Goal: Task Accomplishment & Management: Complete application form

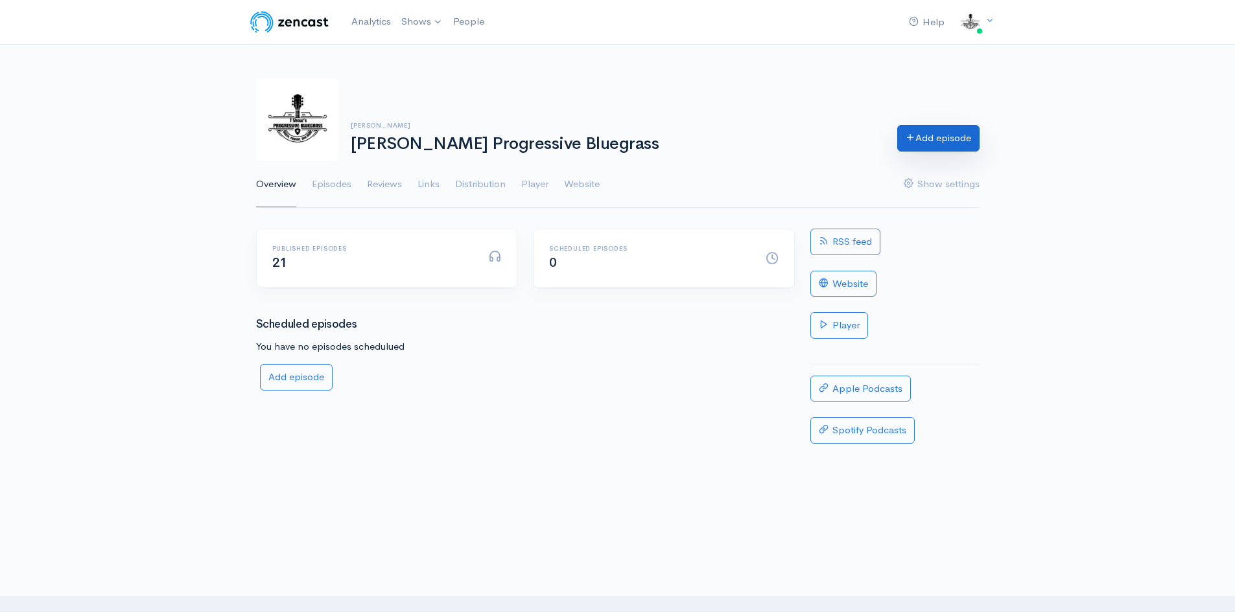
click at [928, 140] on link "Add episode" at bounding box center [938, 138] width 82 height 27
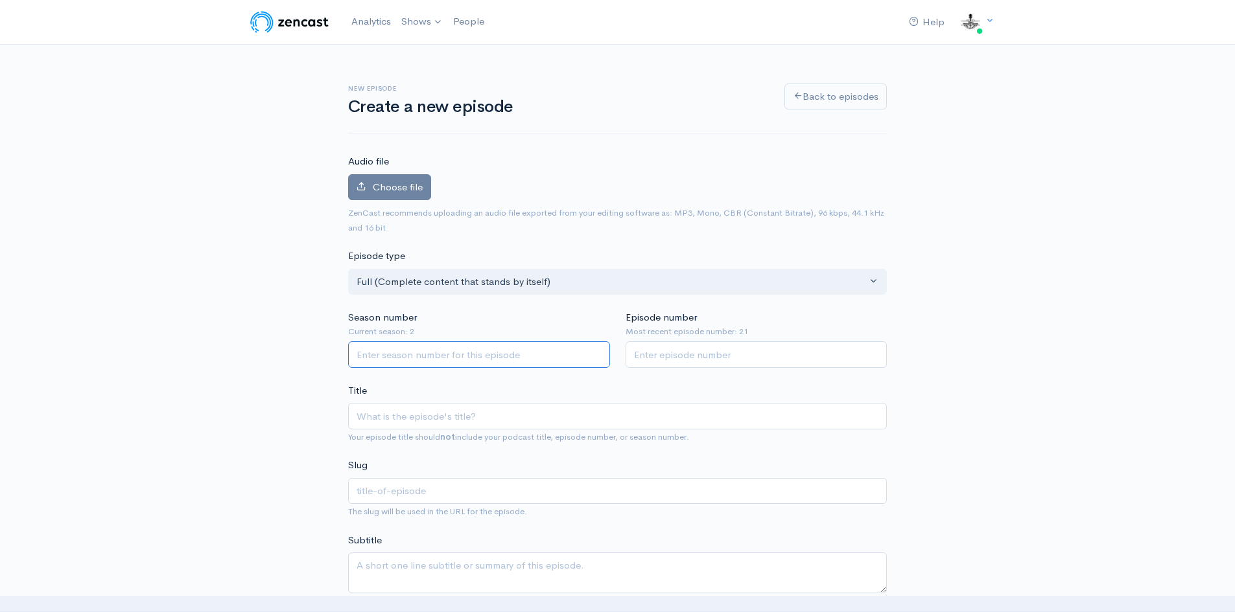
click at [371, 354] on input "Season number" at bounding box center [479, 355] width 262 height 27
type input "3"
click at [647, 358] on input "Episode number" at bounding box center [756, 355] width 262 height 27
type input "22"
click at [522, 421] on input "Title" at bounding box center [617, 416] width 539 height 27
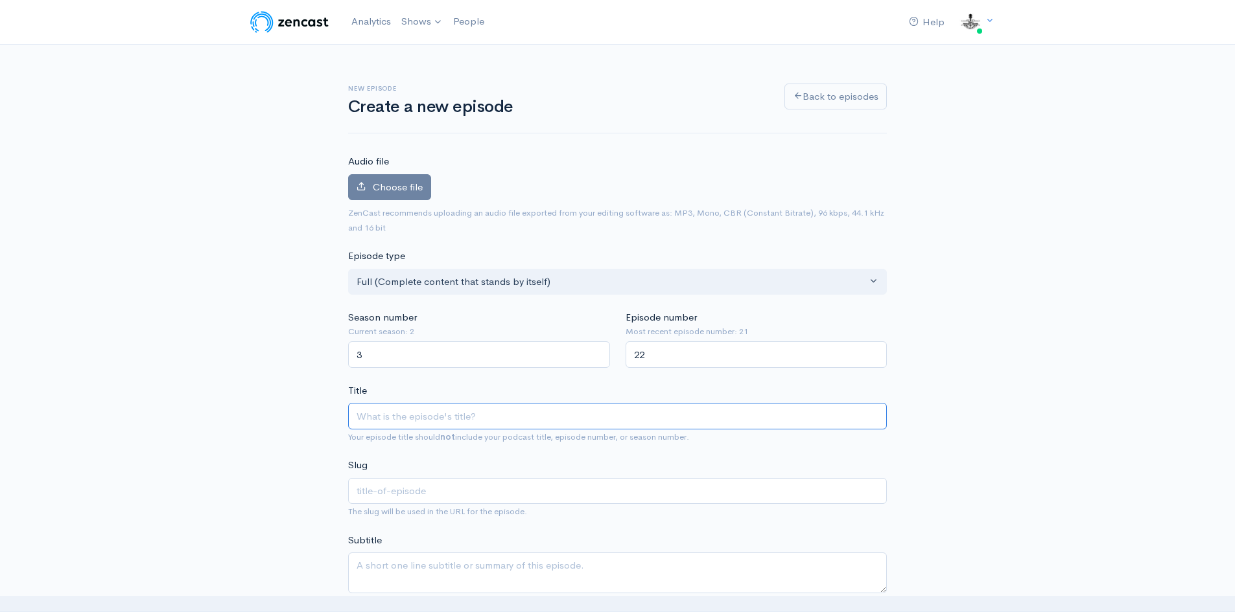
type input "T"
type input "t"
type input "T S"
type input "t-s"
type input "T Sha"
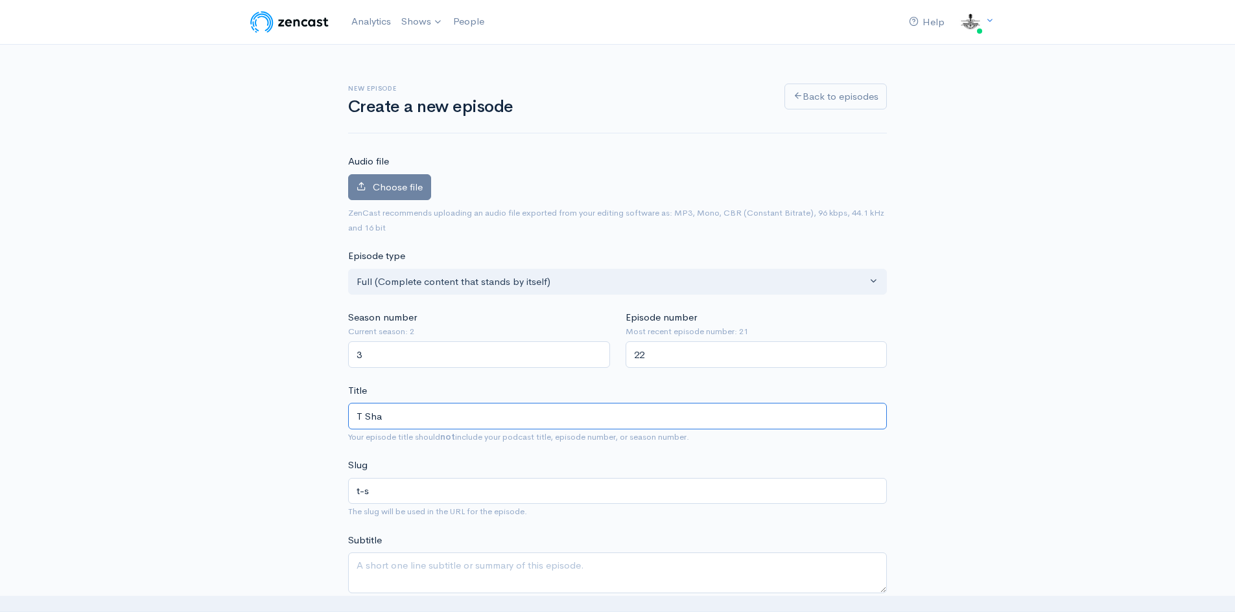
type input "t-sh"
type input "[PERSON_NAME]"
type input "t-shaws"
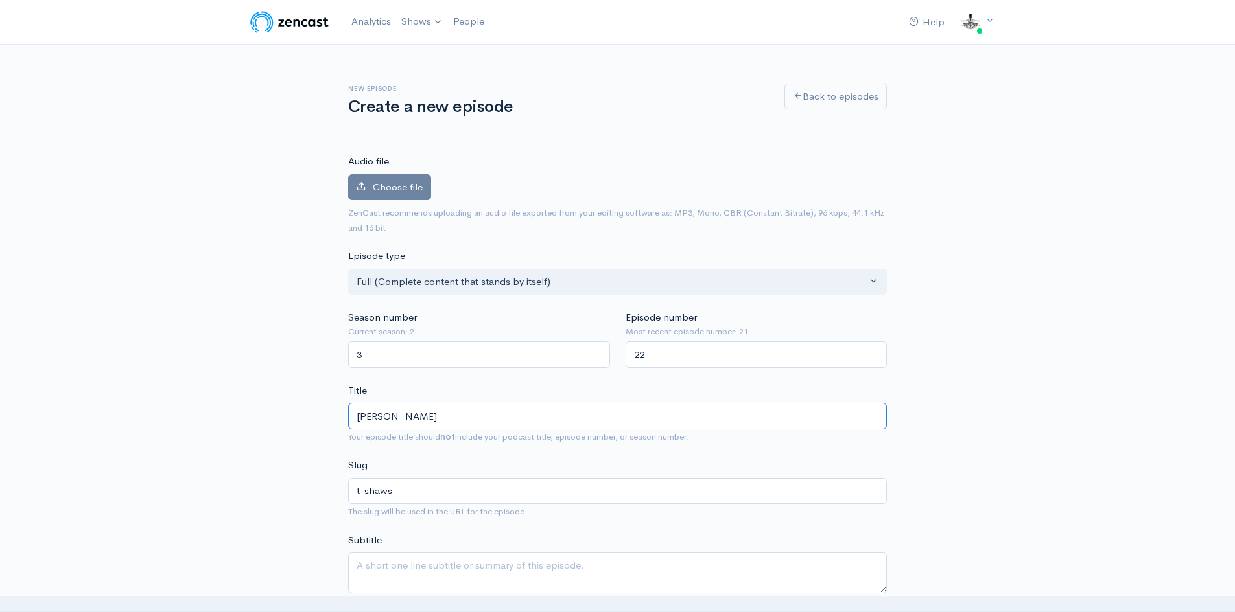
type input "[PERSON_NAME] P"
type input "t-shaws-p"
type input "[PERSON_NAME]"
type input "t-shaws-pr"
type input "[PERSON_NAME] Pro"
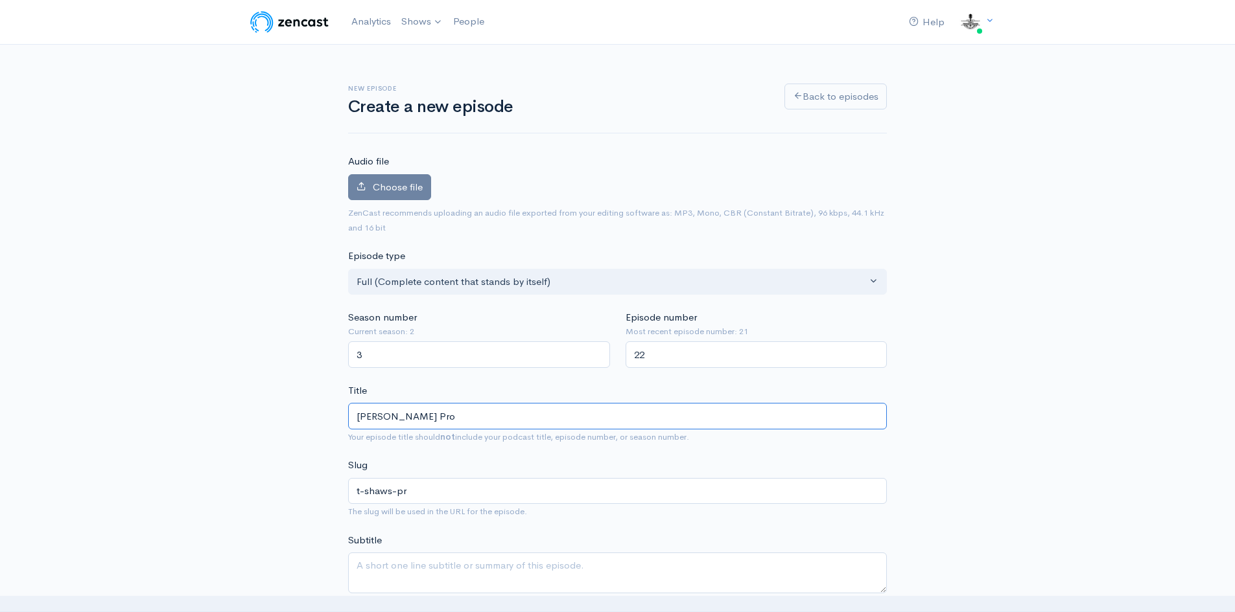
type input "t-shaws-pro"
type input "[PERSON_NAME] Prog"
type input "t-shaws-prog"
type input "[PERSON_NAME] Progre"
type input "t-shaws-progre"
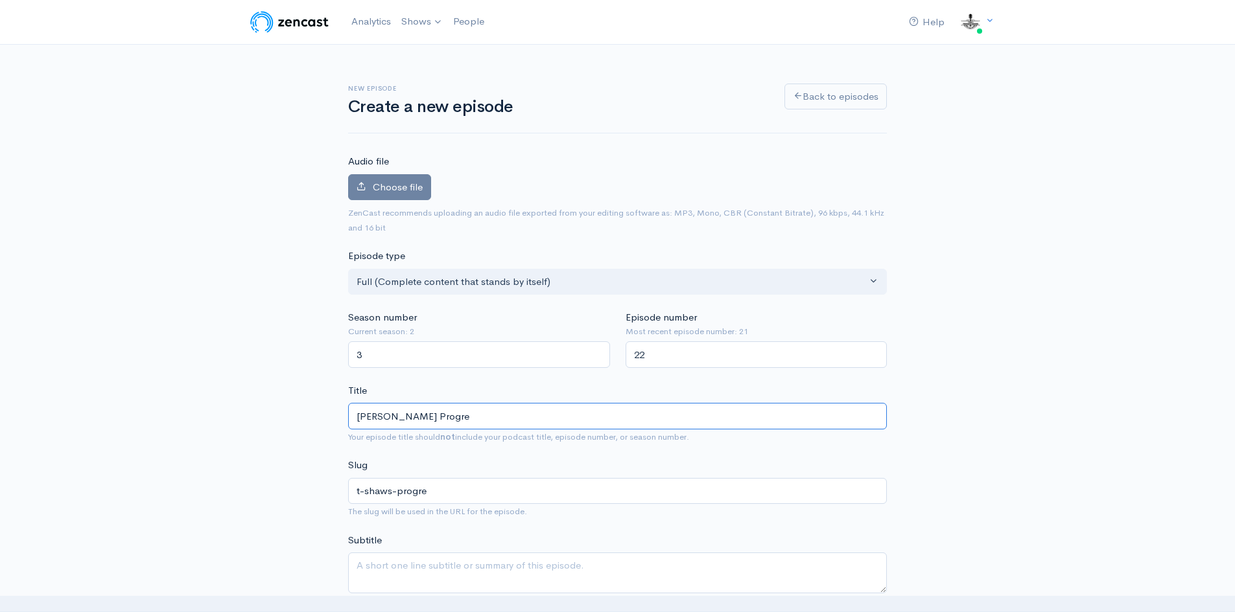
type input "[PERSON_NAME] Progres"
type input "t-shaws-progres"
type input "[PERSON_NAME] Progress"
type input "t-shaws-progress"
type input "[PERSON_NAME] Progressi"
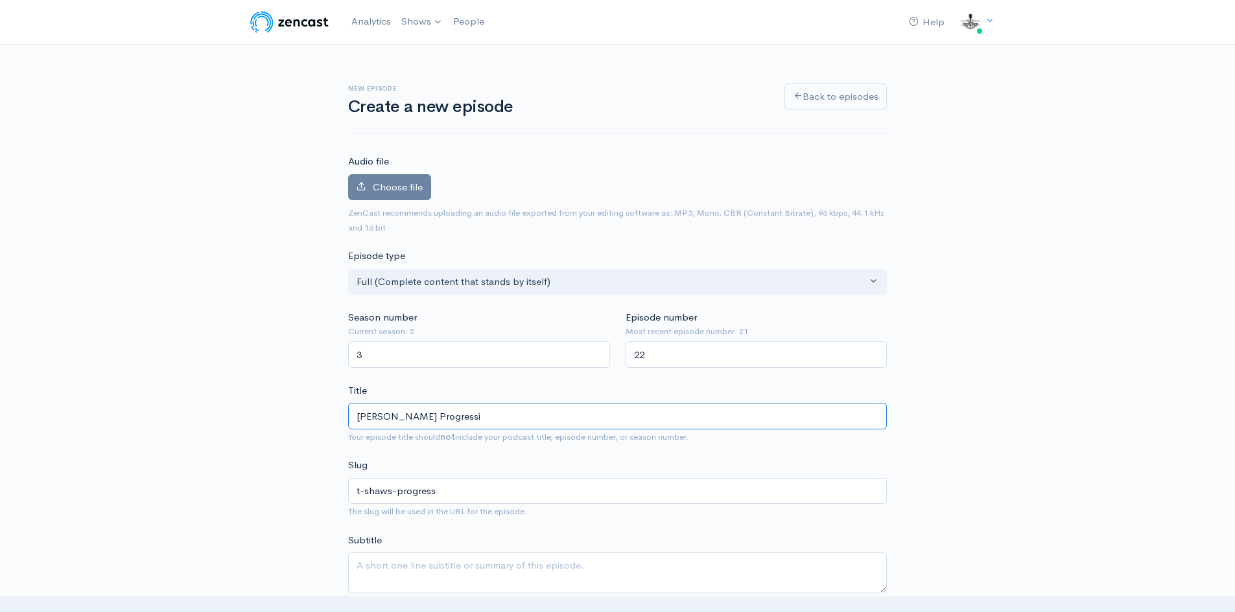
type input "t-shaws-progressi"
type input "[PERSON_NAME] Progressive"
type input "t-shaws-progressive"
type input "[PERSON_NAME] Progressive B"
type input "t-shaws-progressive-b"
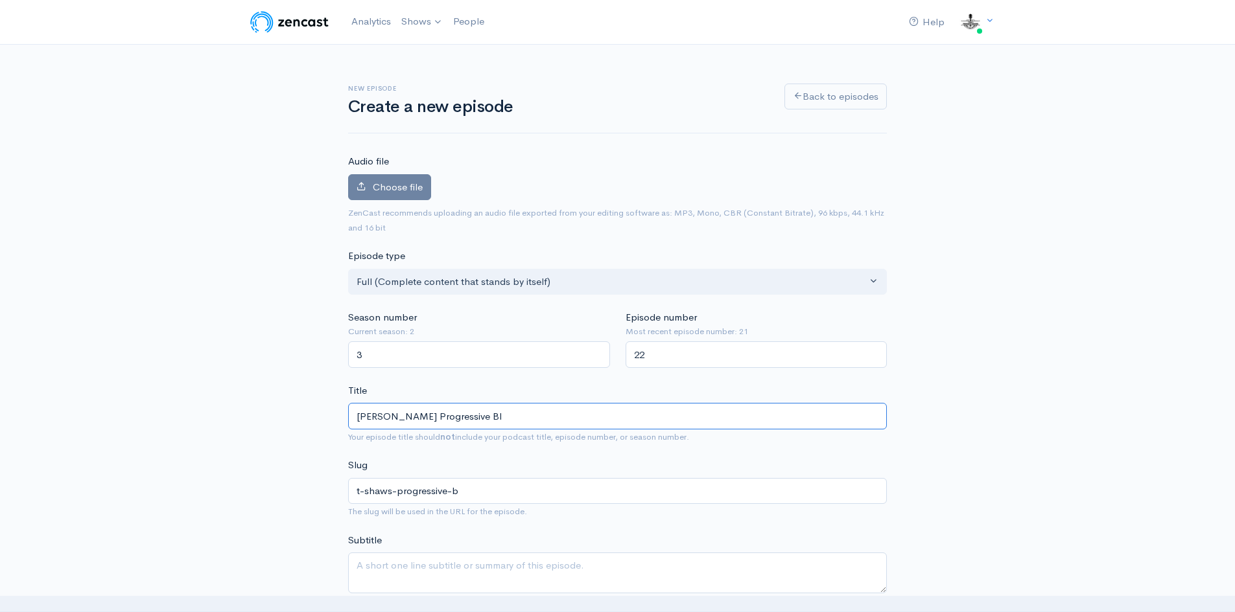
type input "[PERSON_NAME] Progressive Blu"
type input "t-shaws-progressive-blu"
type input "[PERSON_NAME] Progressive Blue"
type input "t-shaws-progressive-blue"
type input "[PERSON_NAME] Progressive Blueg"
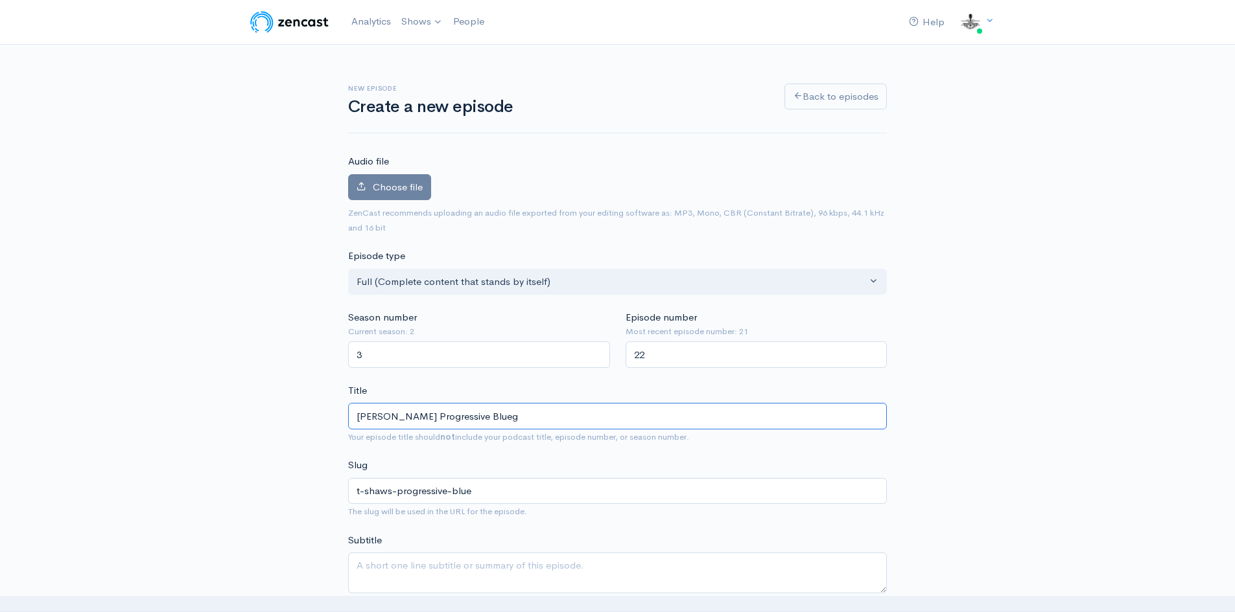
type input "t-shaws-progressive-blueg"
type input "[PERSON_NAME] Progressive Bluegr"
type input "t-shaws-progressive-bluegr"
type input "[PERSON_NAME] Progressive Bluegra"
type input "t-shaws-progressive-bluegra"
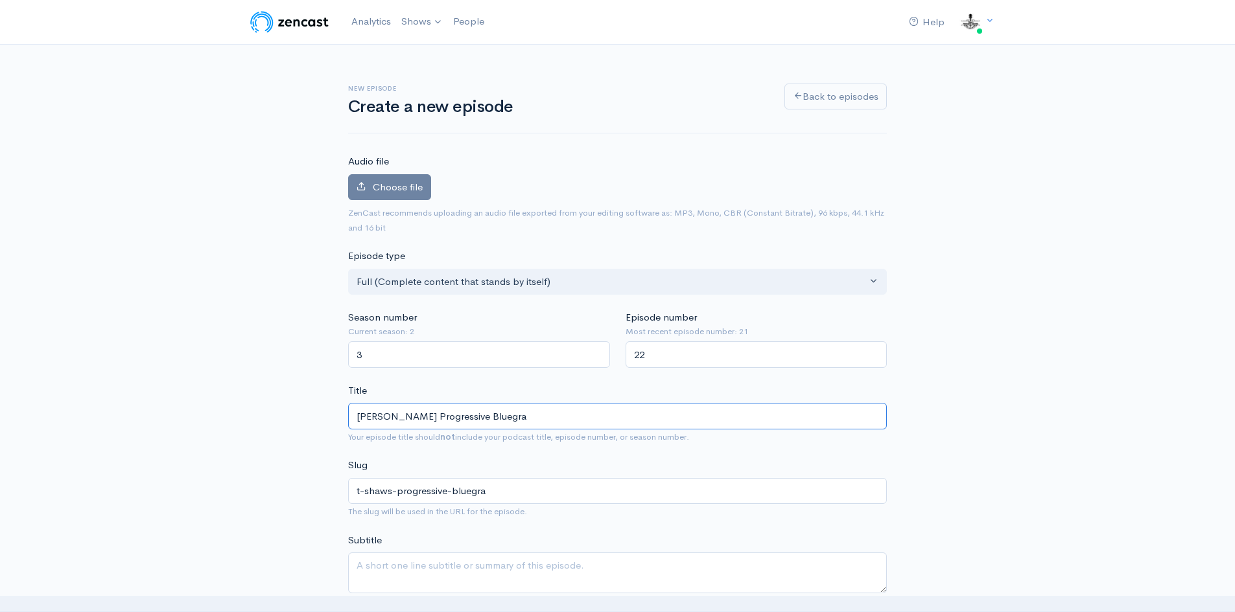
type input "[PERSON_NAME] Progressive Bluegras"
type input "t-shaws-progressive-bluegras"
type input "[PERSON_NAME] Progressive Bluegrass"
type input "t-shaws-progressive-bluegrass"
type input "[PERSON_NAME] Progressive Bluegrass R"
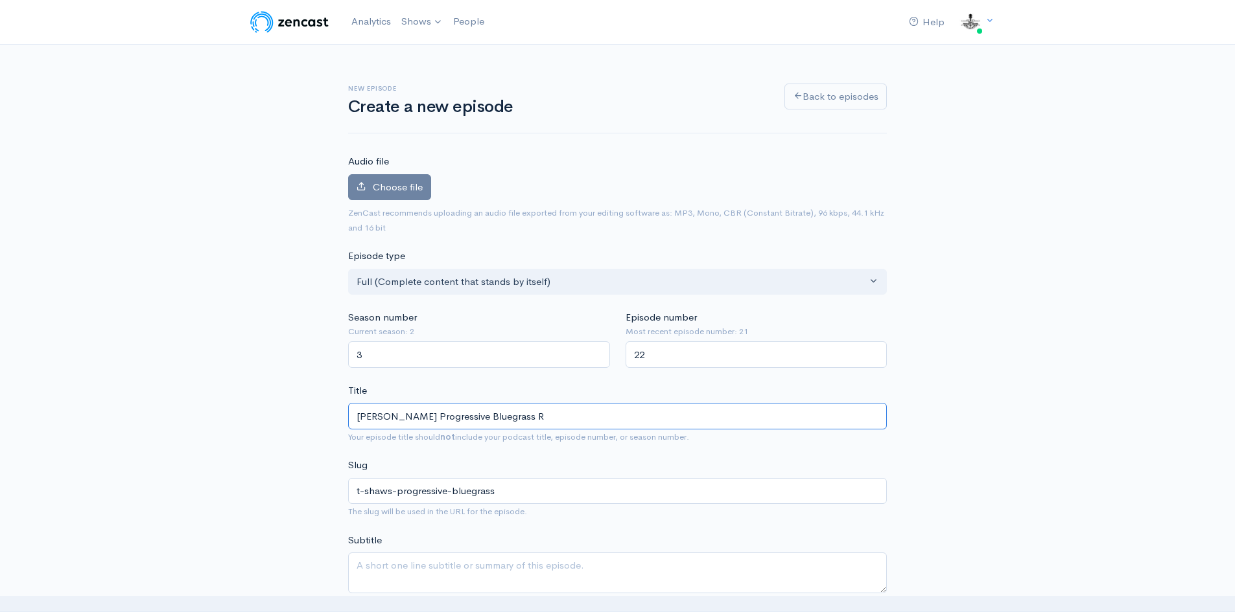
type input "t-shaws-progressive-bluegrass-r"
type input "[PERSON_NAME] Progressive Bluegrass Re"
type input "t-shaws-progressive-bluegrass-re"
type input "[PERSON_NAME] Progressive Bluegrass Ret"
type input "t-shaws-progressive-bluegrass-ret"
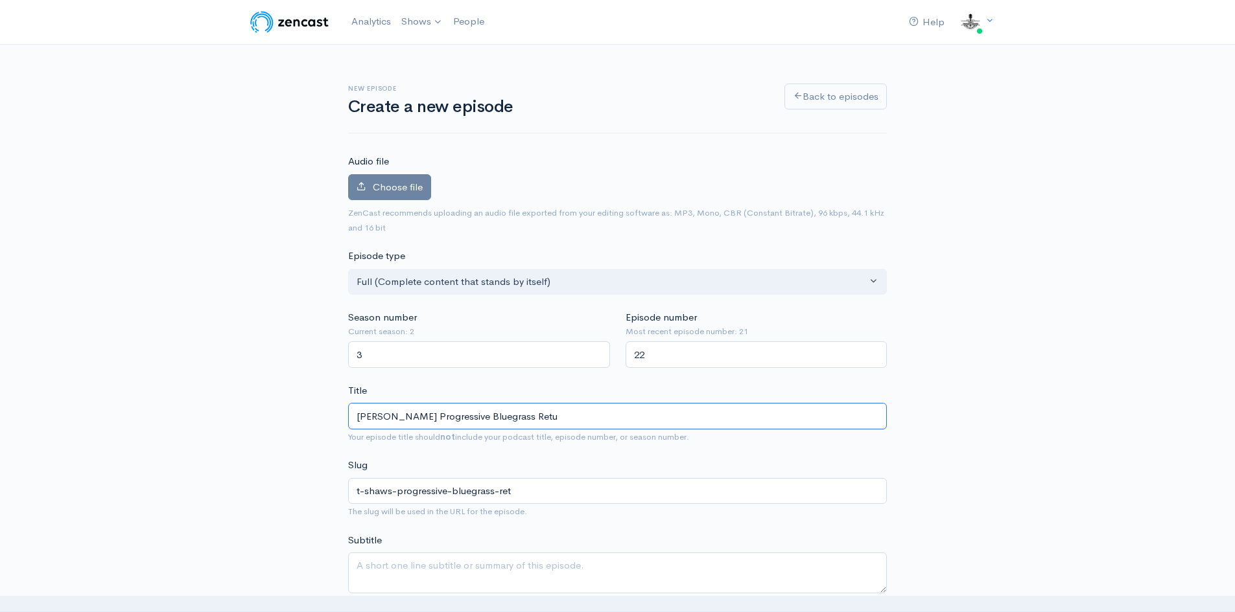
type input "[PERSON_NAME] Progressive Bluegrass Retur"
type input "t-shaws-progressive-bluegrass-retur"
type input "[PERSON_NAME] Progressive Bluegrass Return"
type input "t-shaws-progressive-bluegrass-return"
type input "[PERSON_NAME] Progressive Bluegrass Returns"
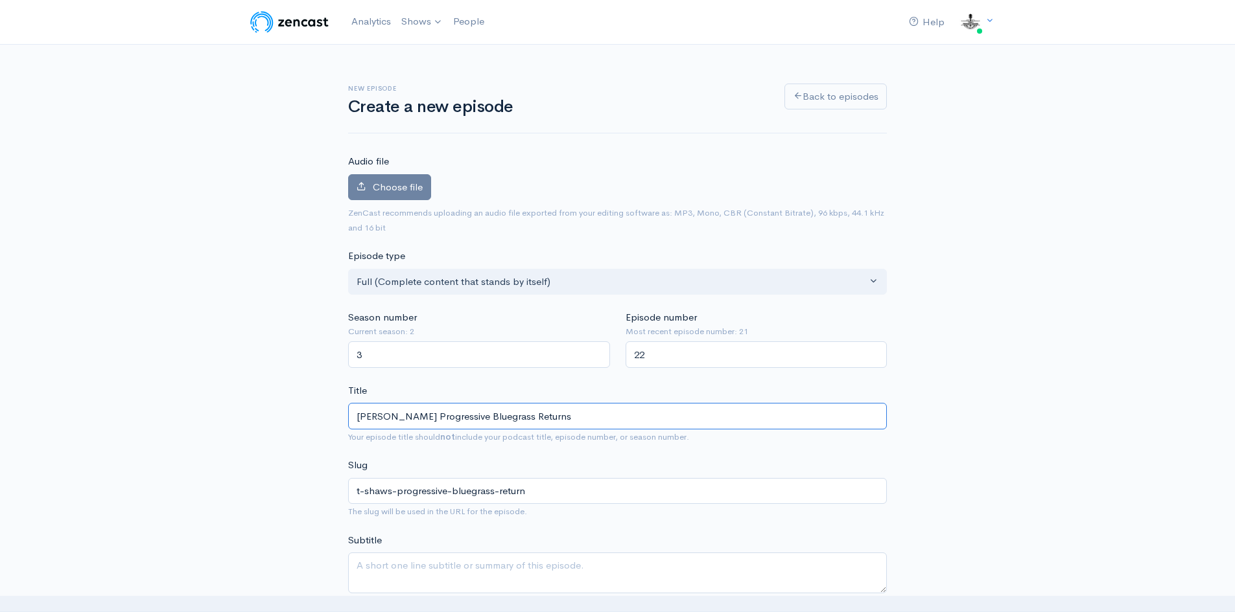
type input "t-shaws-progressive-bluegrass-returns"
type input "[PERSON_NAME] Progressive Bluegrass Returns f"
type input "t-shaws-progressive-bluegrass-returns-f"
type input "[PERSON_NAME] Progressive Bluegrass Returns fo"
type input "t-shaws-progressive-bluegrass-returns-fo"
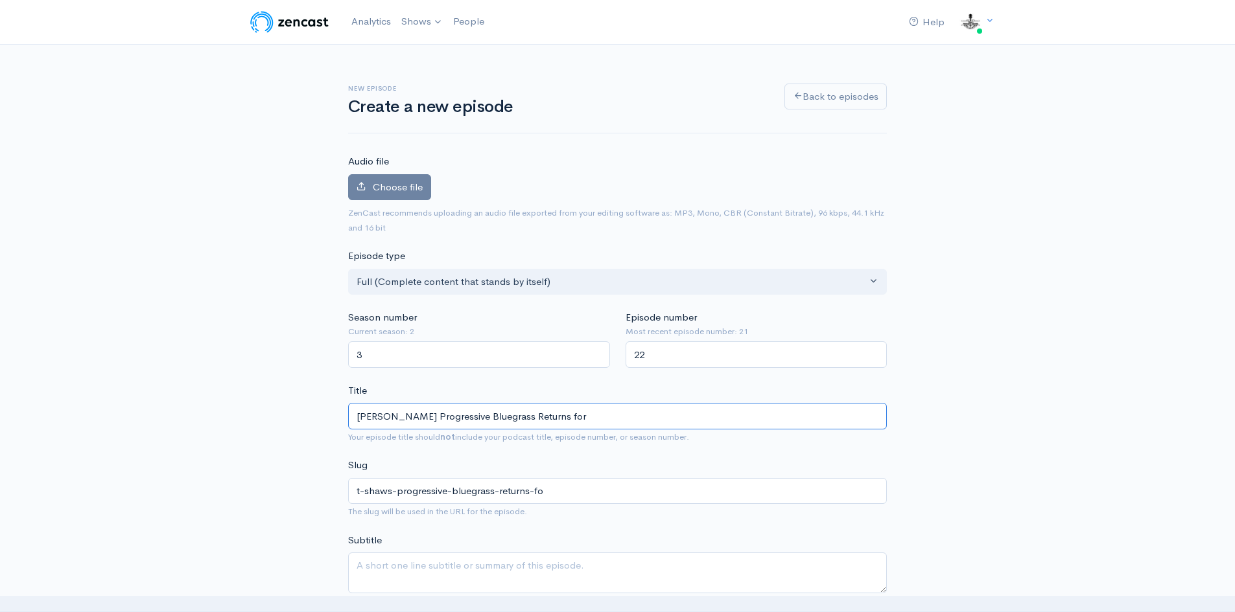
type input "[PERSON_NAME] Progressive Bluegrass Returns for"
type input "t-shaws-progressive-bluegrass-returns-for"
type input "[PERSON_NAME] Progressive Bluegrass Returns for S"
type input "t-shaws-progressive-bluegrass-returns-for-s"
type input "[PERSON_NAME] Progressive Bluegrass Returns for Se"
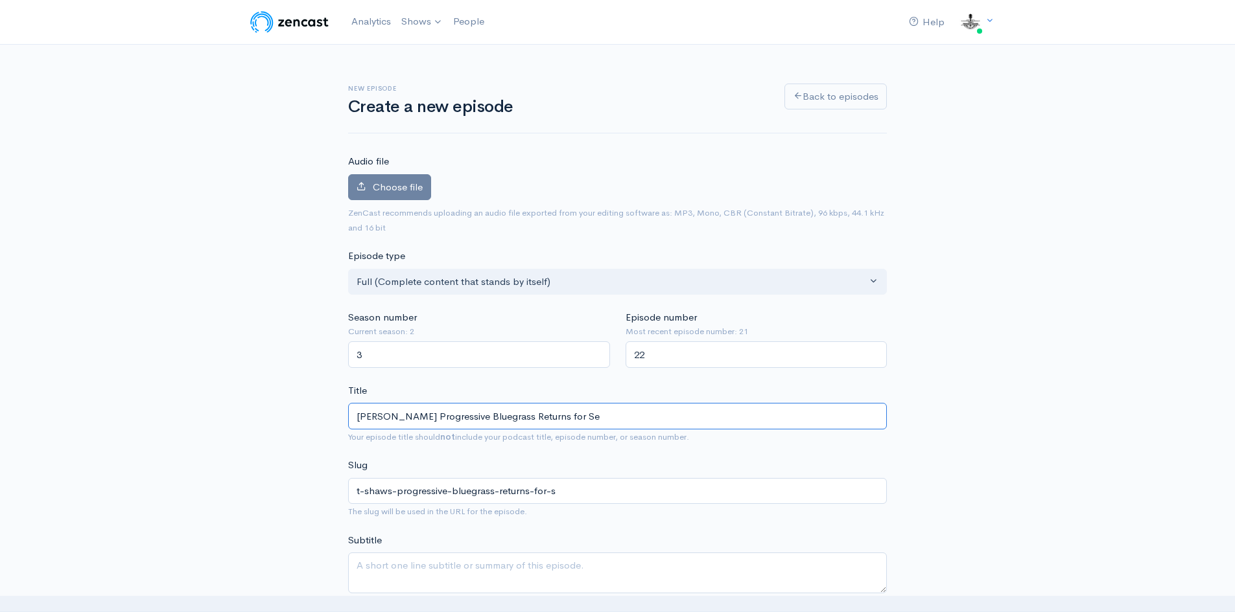
type input "t-shaws-progressive-bluegrass-returns-for-se"
type input "[PERSON_NAME] Progressive Bluegrass Returns for Sea"
type input "t-shaws-progressive-bluegrass-returns-for-sea"
type input "[PERSON_NAME] Progressive Bluegrass Returns for Seas"
type input "t-shaws-progressive-bluegrass-returns-for-seas"
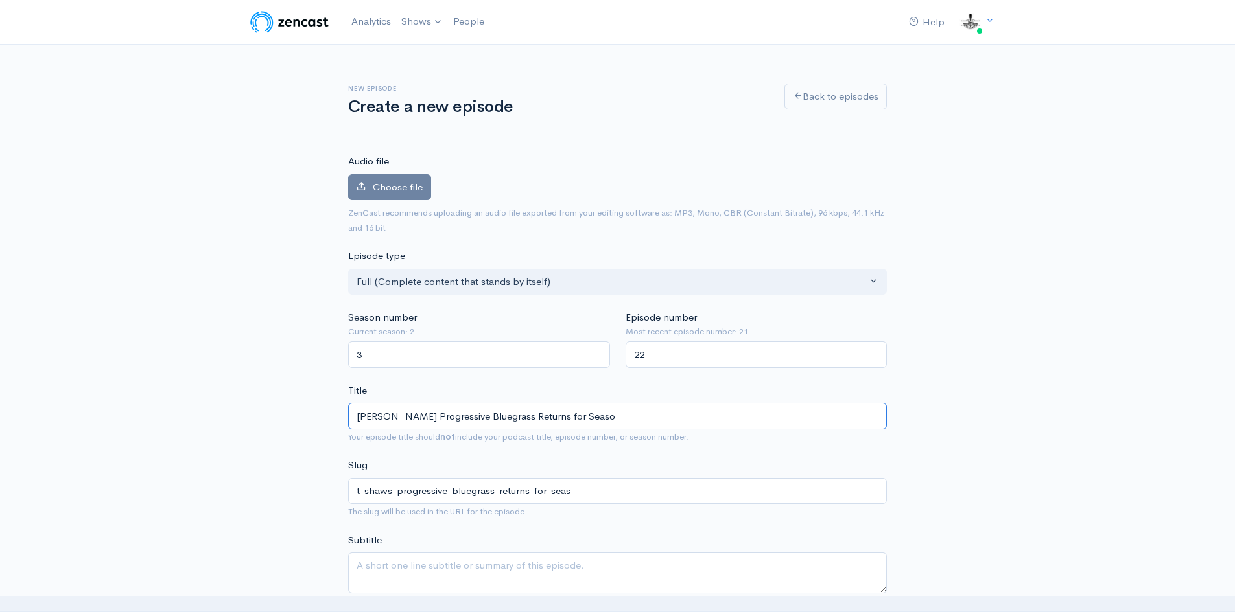
type input "[PERSON_NAME] Progressive Bluegrass Returns for Season"
type input "t-shaws-progressive-bluegrass-returns-for-season"
type input "[PERSON_NAME] Progressive Bluegrass Returns for Season 3"
type input "t-shaws-progressive-bluegrass-returns-for-season-3"
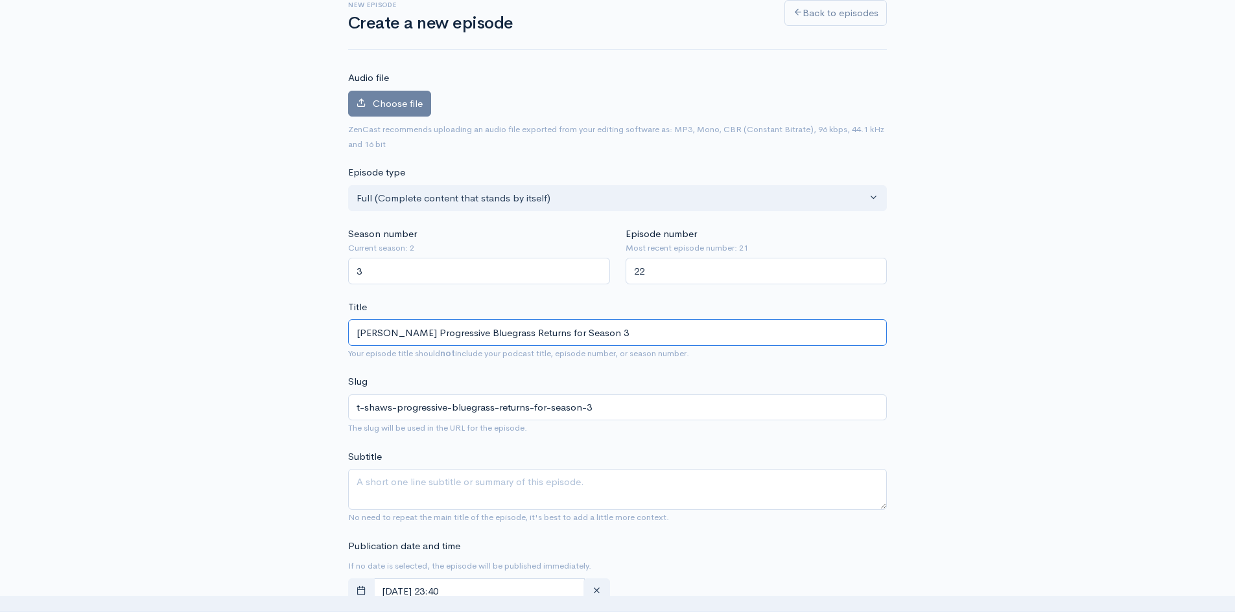
scroll to position [130, 0]
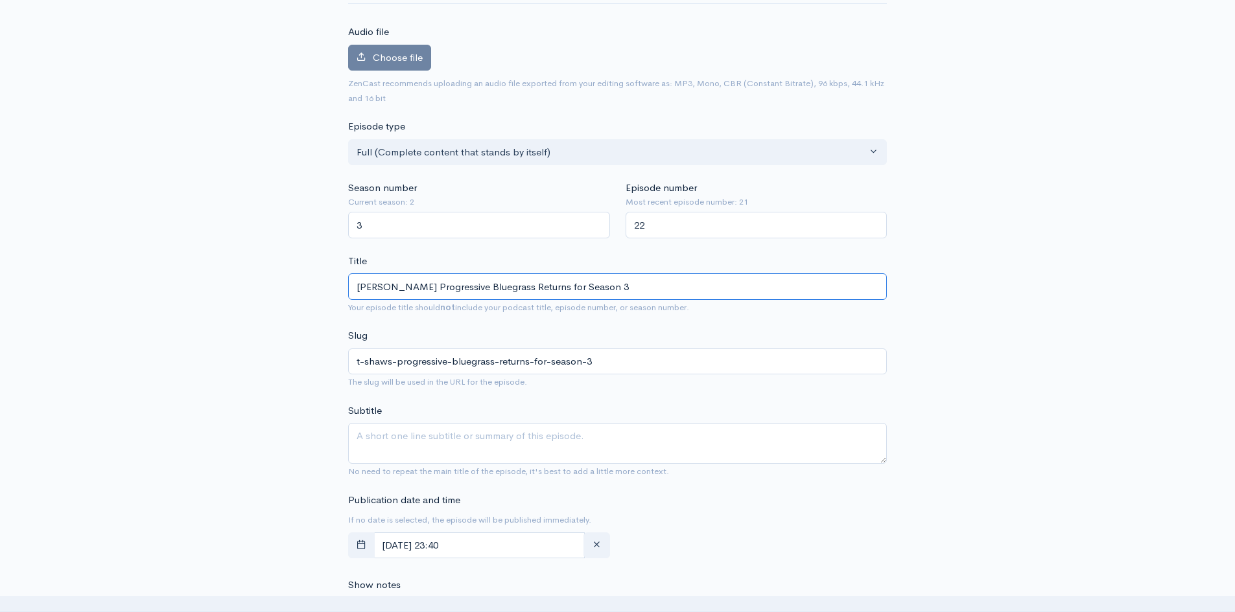
type input "[PERSON_NAME] Progressive Bluegrass Returns for Season 3"
drag, startPoint x: 609, startPoint y: 428, endPoint x: 266, endPoint y: 443, distance: 343.2
click at [270, 445] on div "New episode Create a new episode Back to episodes Audio file Choose file 0 ZenC…" at bounding box center [617, 597] width 739 height 1364
type textarea "I'm back I've had a lot going on."
click at [362, 555] on button "button" at bounding box center [361, 546] width 27 height 27
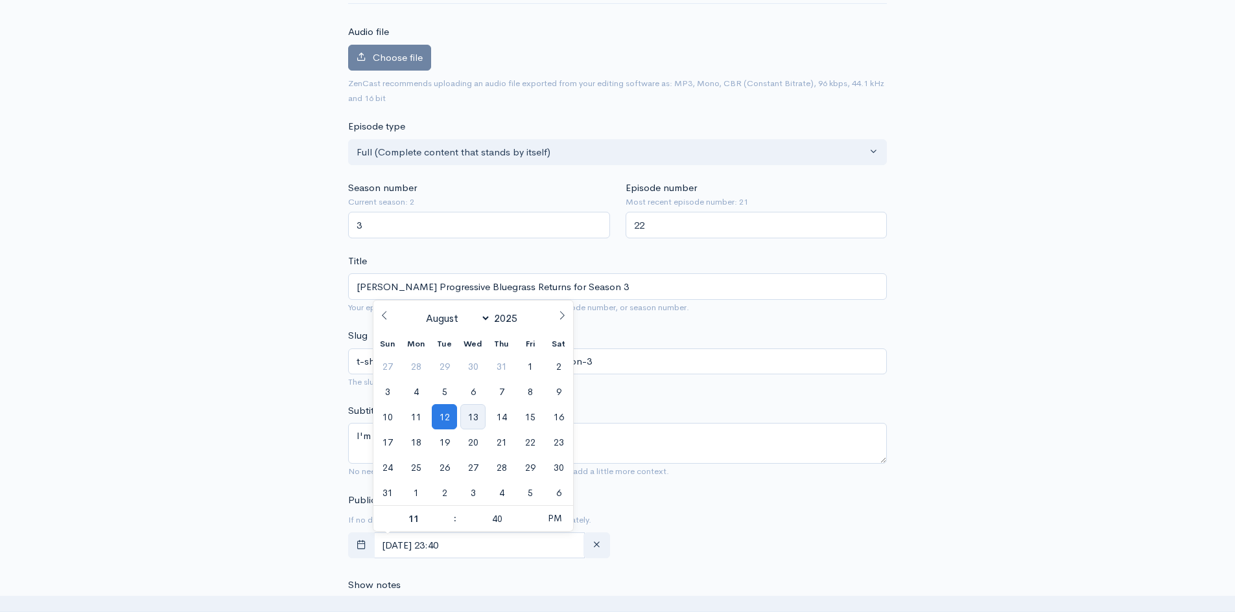
click at [472, 418] on span "13" at bounding box center [472, 416] width 25 height 25
click at [555, 518] on span "PM" at bounding box center [555, 519] width 36 height 26
click at [451, 526] on span at bounding box center [448, 525] width 9 height 13
type input "[DATE] 10:40"
type input "10"
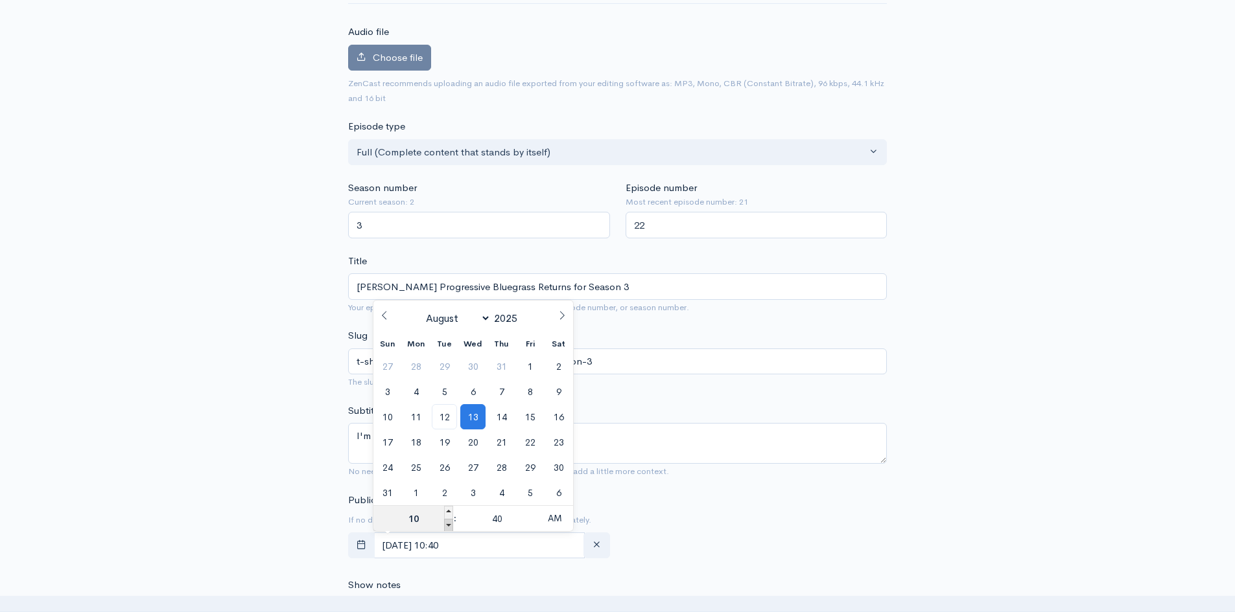
click at [451, 526] on span at bounding box center [448, 525] width 9 height 13
type input "[DATE] 09:40"
type input "09"
click at [451, 526] on span at bounding box center [448, 525] width 9 height 13
type input "[DATE] 08:40"
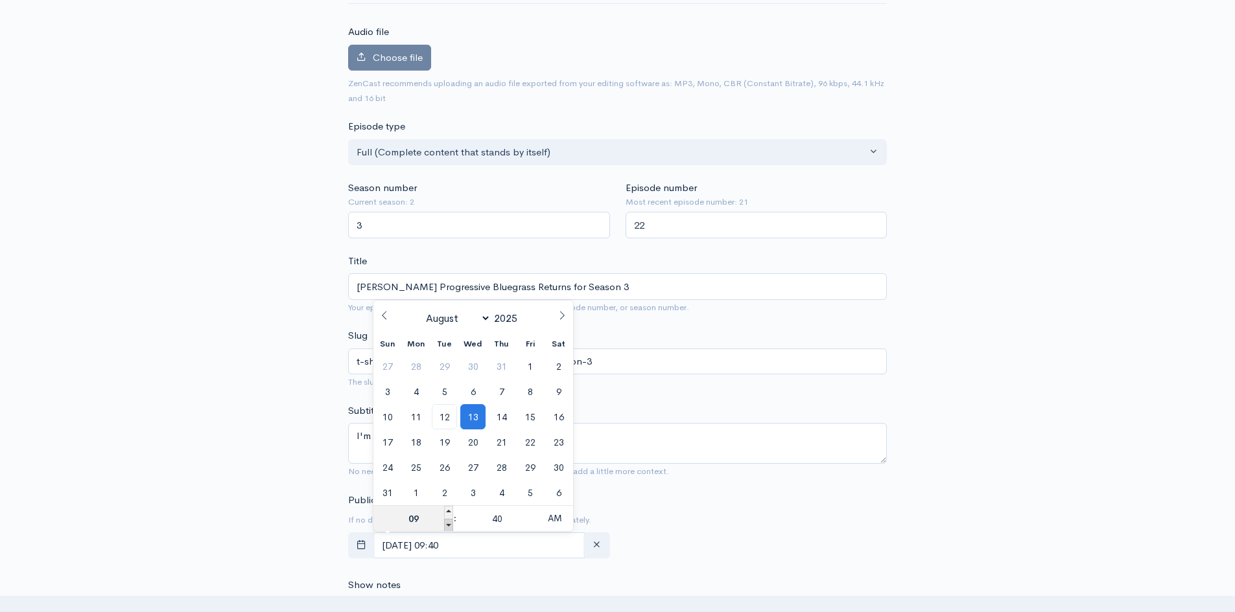
type input "08"
click at [451, 526] on span at bounding box center [448, 525] width 9 height 13
type input "[DATE] 07:40"
type input "07"
click at [451, 526] on span at bounding box center [448, 525] width 9 height 13
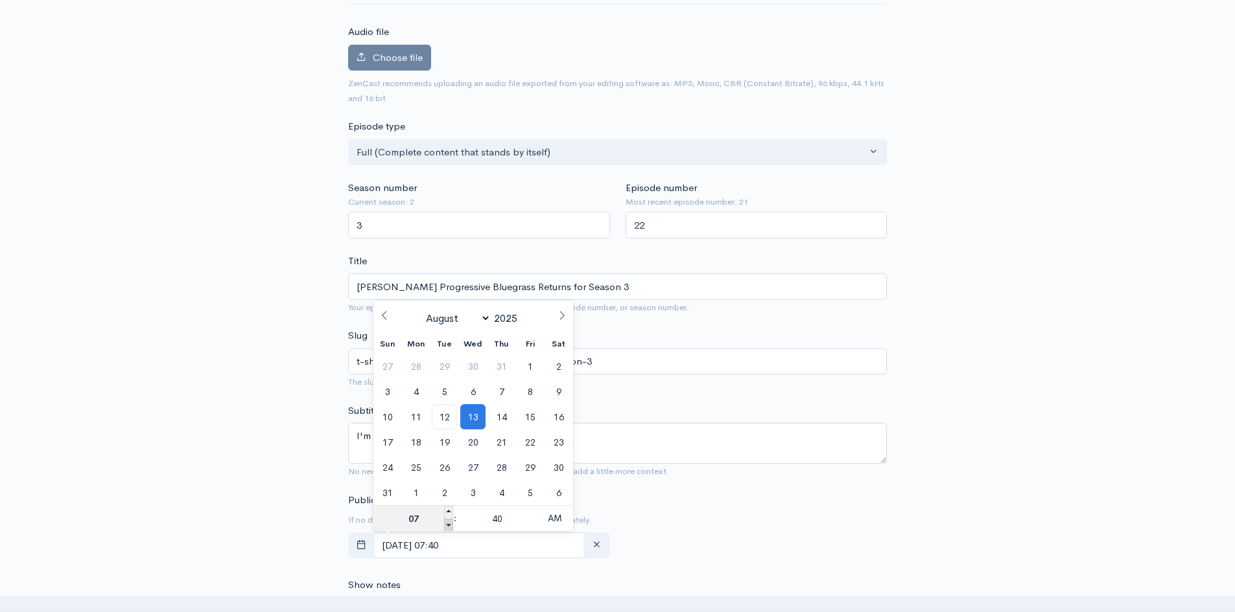
type input "[DATE] 06:40"
type input "06"
click at [451, 526] on span at bounding box center [448, 525] width 9 height 13
type input "[DATE] 05:40"
type input "05"
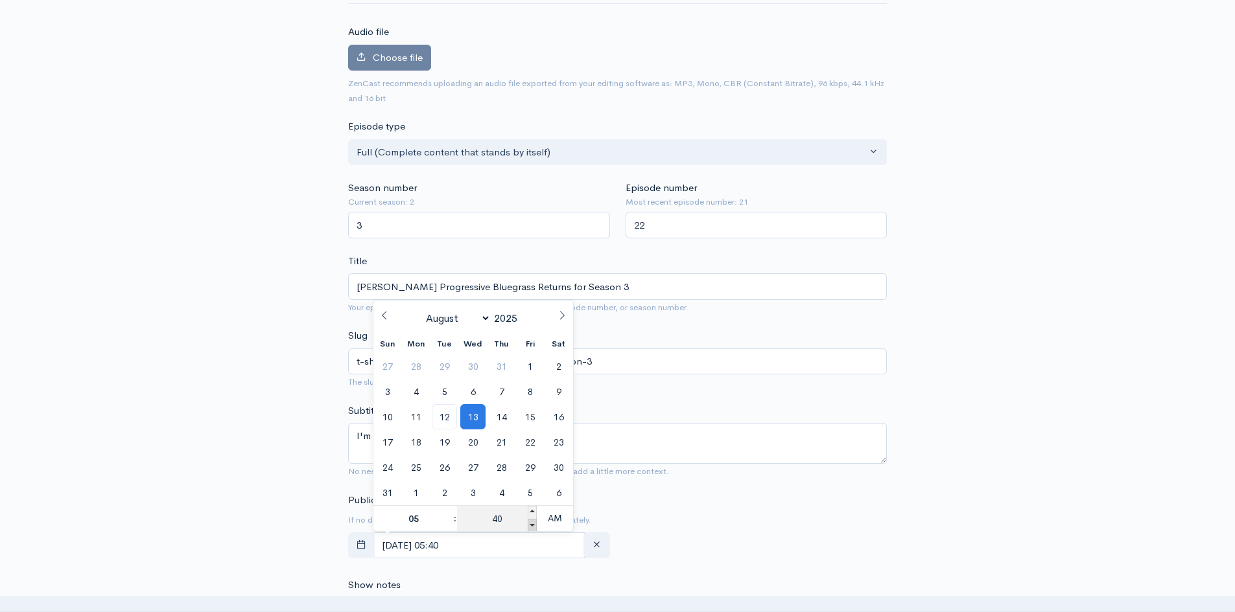
click at [531, 525] on span at bounding box center [532, 525] width 9 height 13
type input "[DATE] 05:35"
type input "35"
click at [529, 510] on span at bounding box center [532, 512] width 9 height 13
type input "[DATE] 05:40"
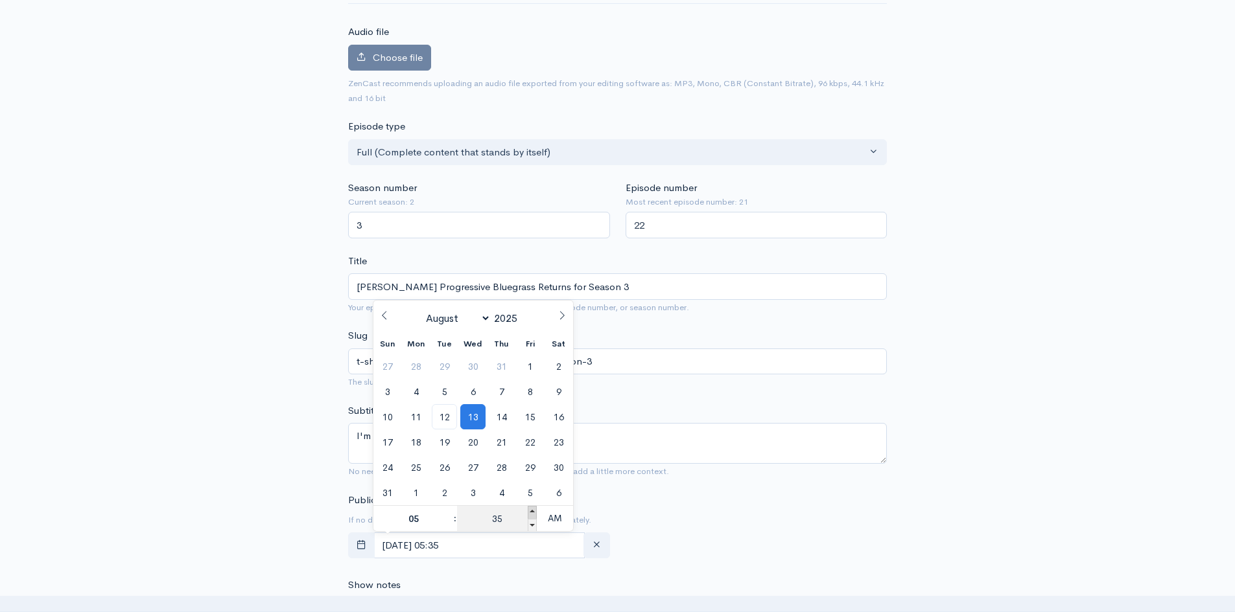
type input "40"
click at [529, 510] on span at bounding box center [532, 512] width 9 height 13
type input "[DATE] 05:45"
type input "45"
click at [529, 510] on span at bounding box center [532, 512] width 9 height 13
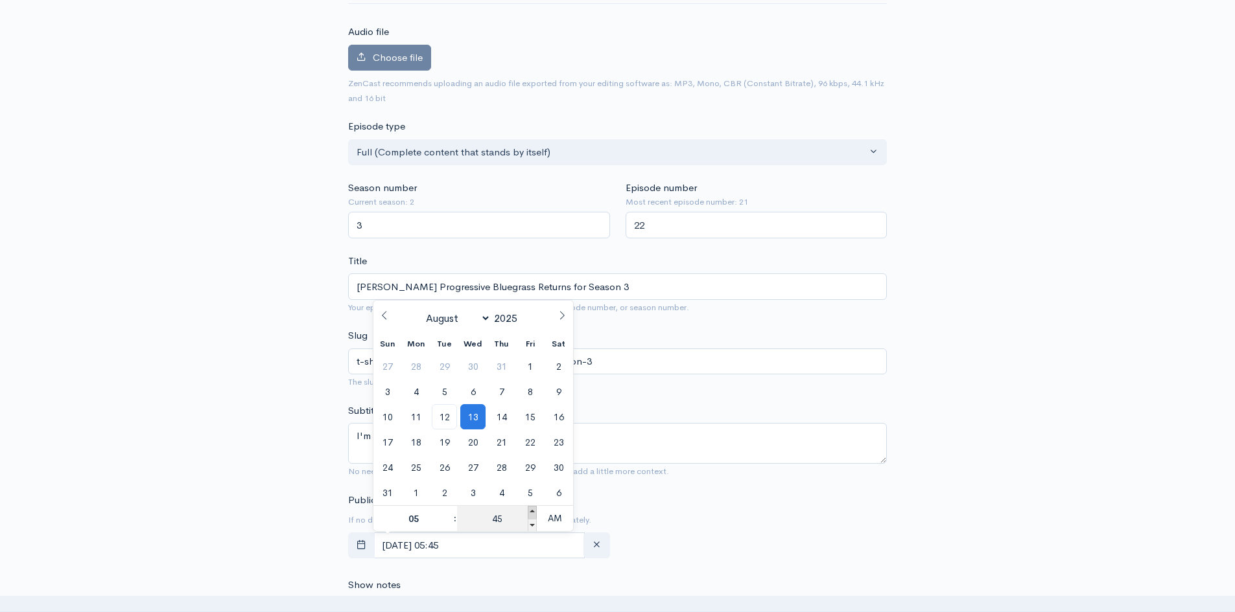
type input "[DATE] 05:50"
type input "50"
click at [529, 510] on span at bounding box center [532, 512] width 9 height 13
type input "[DATE] 05:55"
type input "55"
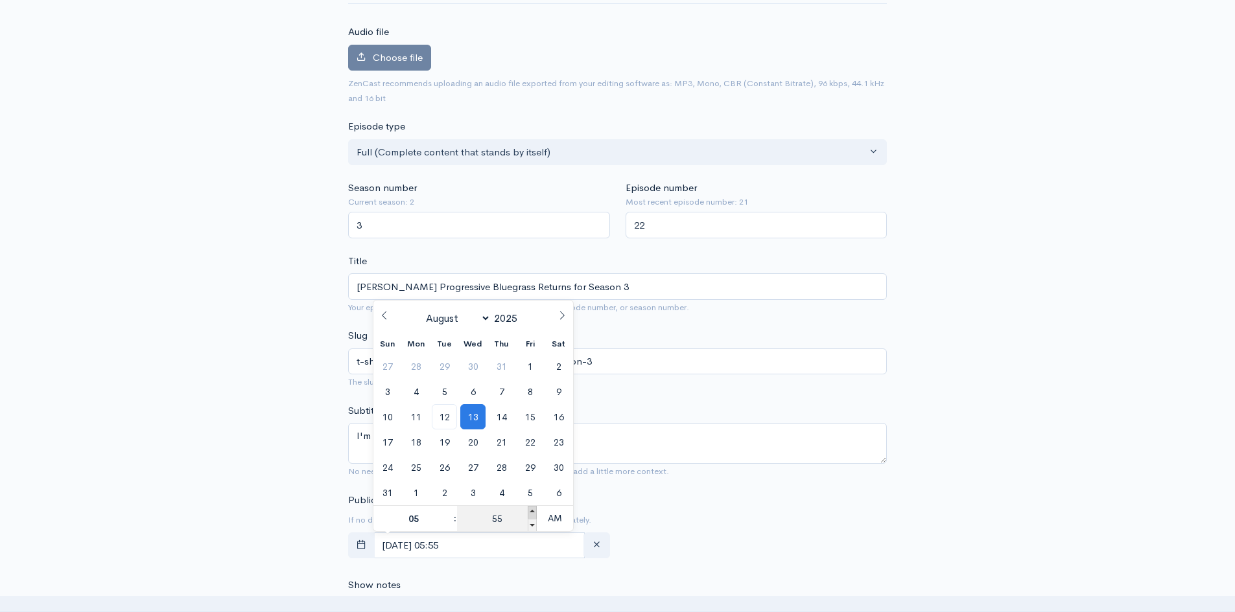
click at [529, 510] on span at bounding box center [532, 512] width 9 height 13
type input "[DATE] 06:00"
type input "06"
type input "00"
click at [529, 510] on span at bounding box center [532, 512] width 9 height 13
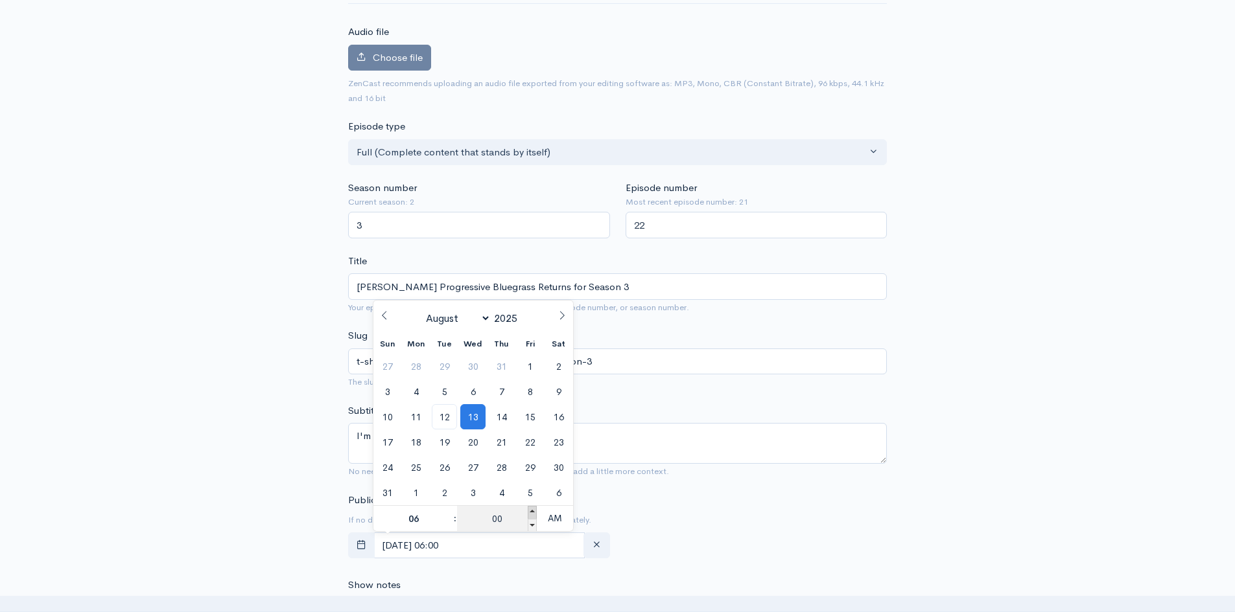
type input "[DATE] 06:05"
type input "05"
click at [529, 510] on span at bounding box center [532, 512] width 9 height 13
type input "[DATE] 06:10"
type input "10"
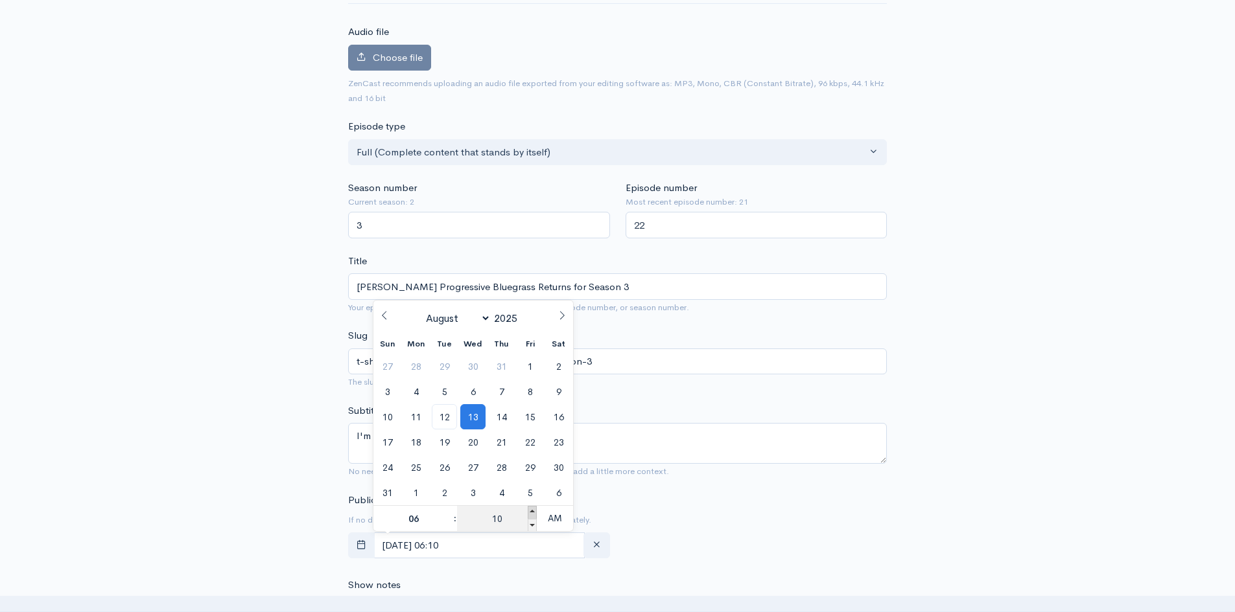
click at [529, 510] on span at bounding box center [532, 512] width 9 height 13
type input "[DATE] 06:15"
type input "15"
click at [534, 528] on span at bounding box center [532, 525] width 9 height 13
type input "[DATE] 06:10"
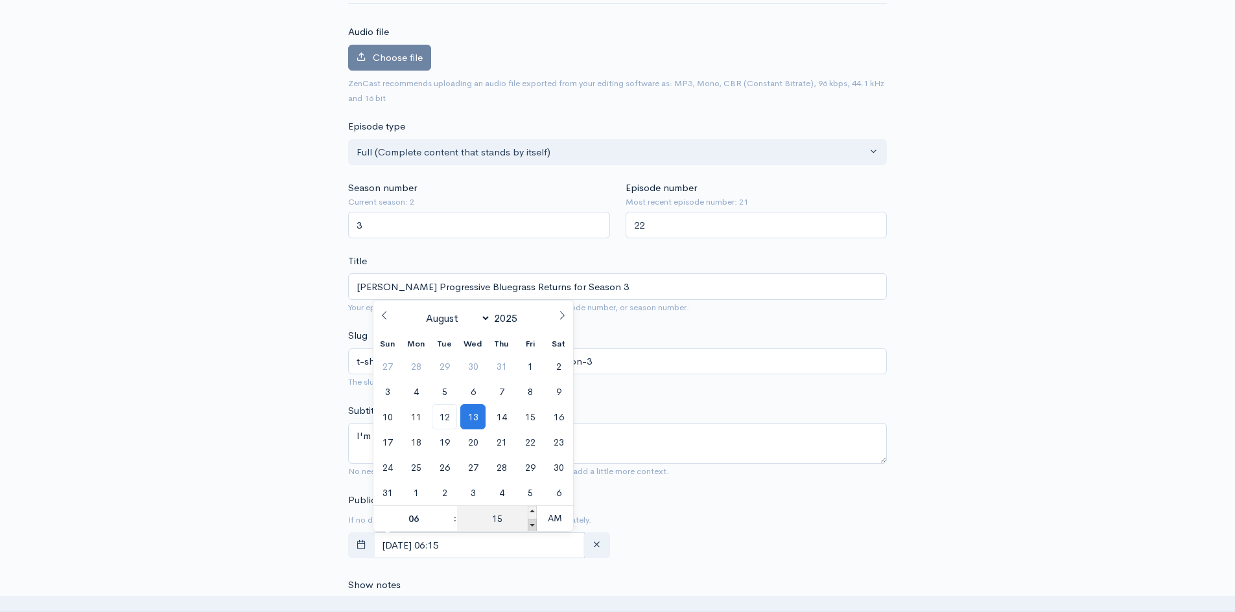
type input "10"
click at [534, 528] on span at bounding box center [532, 525] width 9 height 13
type input "[DATE] 06:05"
type input "05"
click at [534, 528] on span at bounding box center [532, 525] width 9 height 13
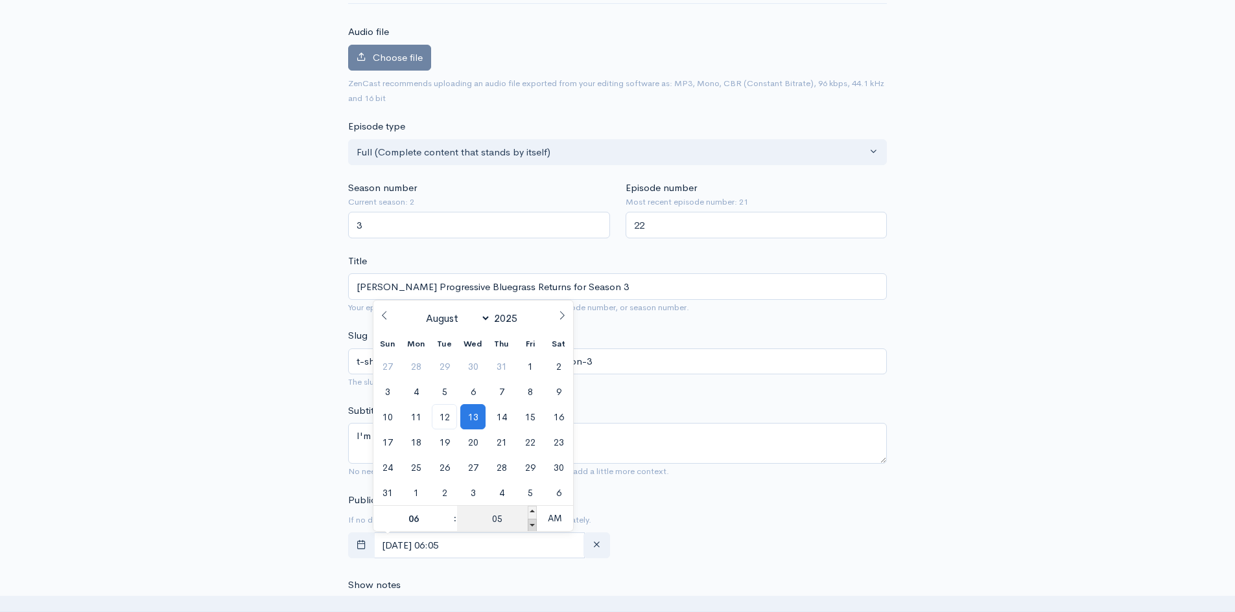
type input "[DATE] 06:00"
type input "00"
click at [454, 522] on span ":" at bounding box center [455, 519] width 4 height 26
click at [458, 515] on div "06 : 00 AM" at bounding box center [473, 519] width 200 height 26
click at [423, 524] on input "06" at bounding box center [413, 519] width 80 height 26
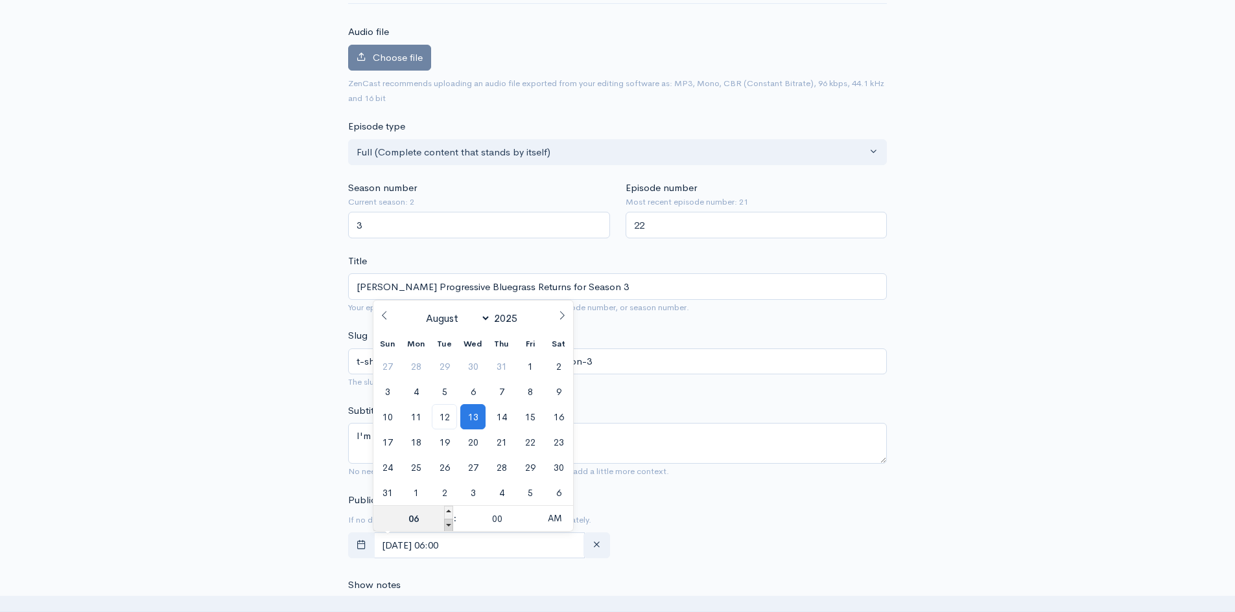
click at [448, 528] on span at bounding box center [448, 525] width 9 height 13
type input "[DATE] 05:00"
type input "05"
click at [940, 480] on div "New episode Create a new episode Back to episodes Audio file Choose file 0 ZenC…" at bounding box center [617, 597] width 739 height 1364
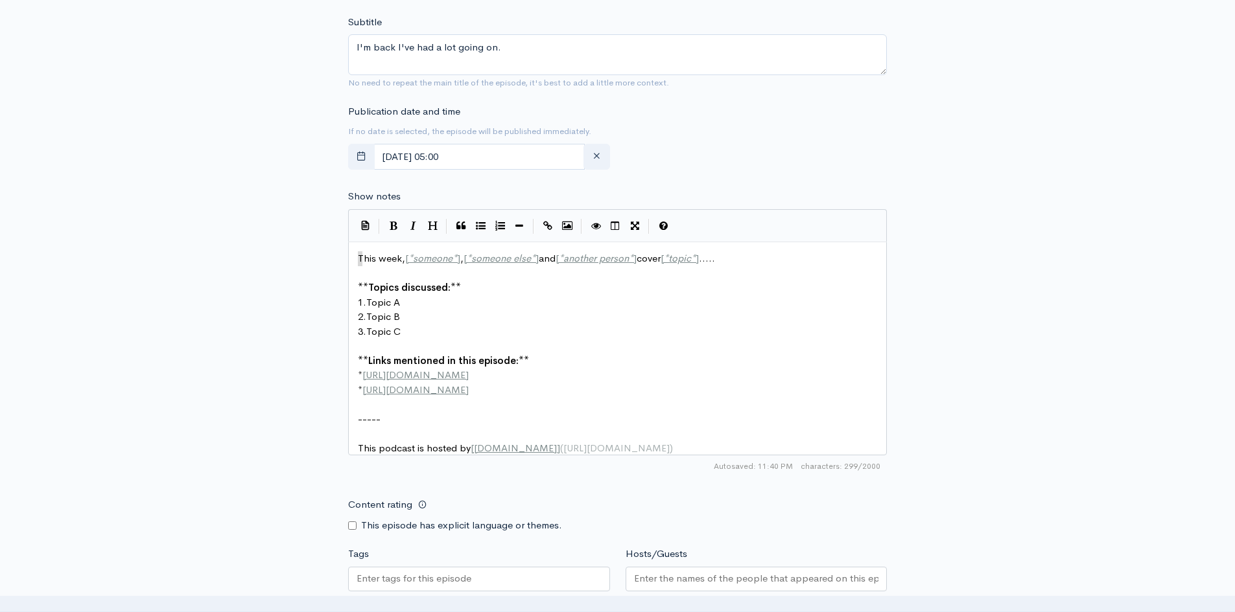
scroll to position [5, 0]
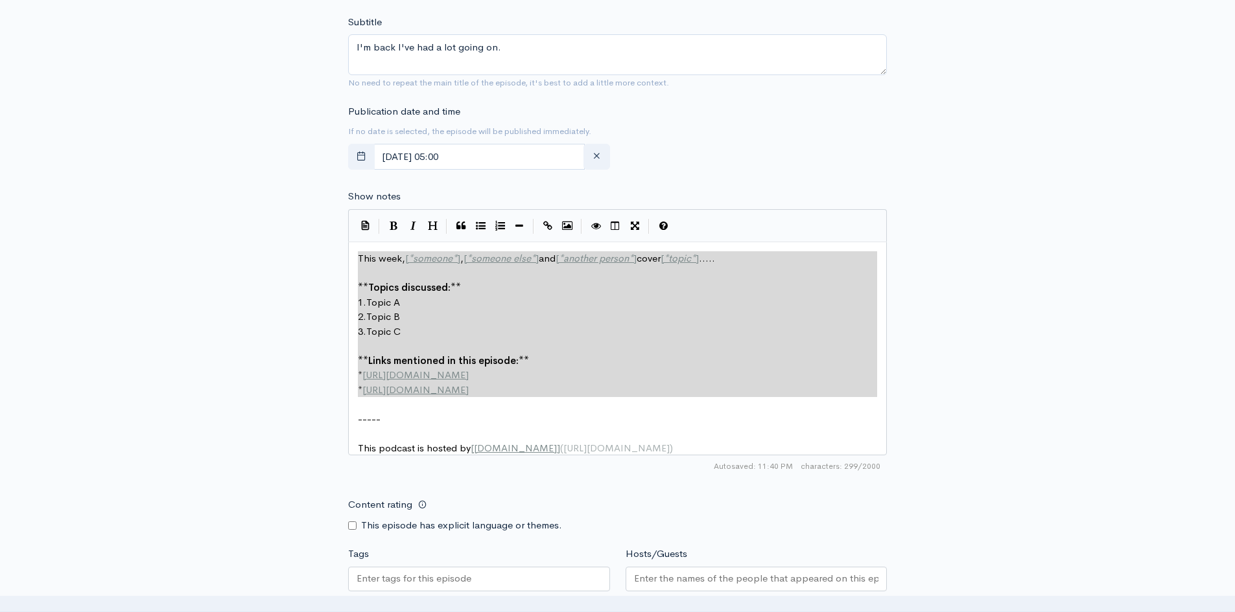
drag, startPoint x: 356, startPoint y: 255, endPoint x: 566, endPoint y: 412, distance: 261.7
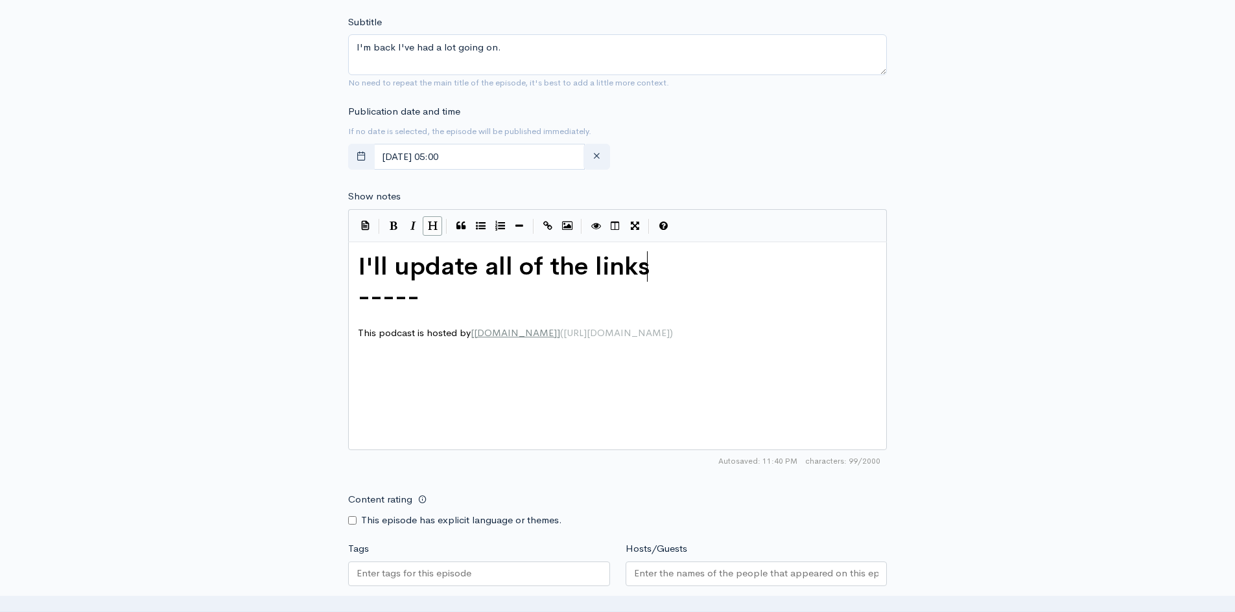
type textarea "I'll update all of the links"
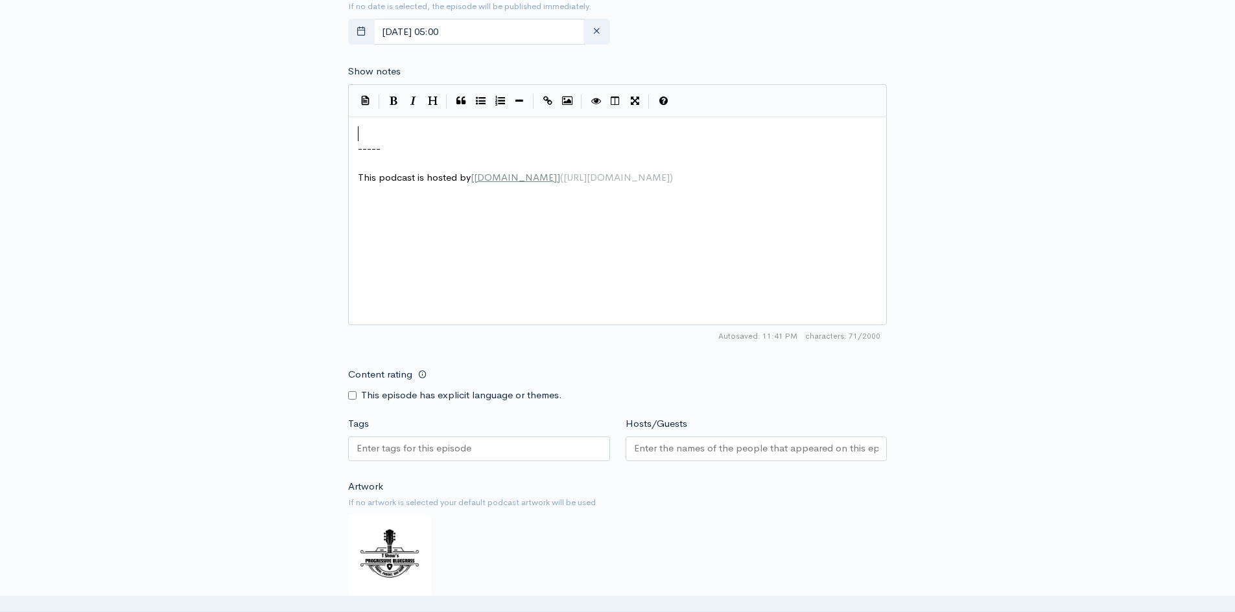
scroll to position [778, 0]
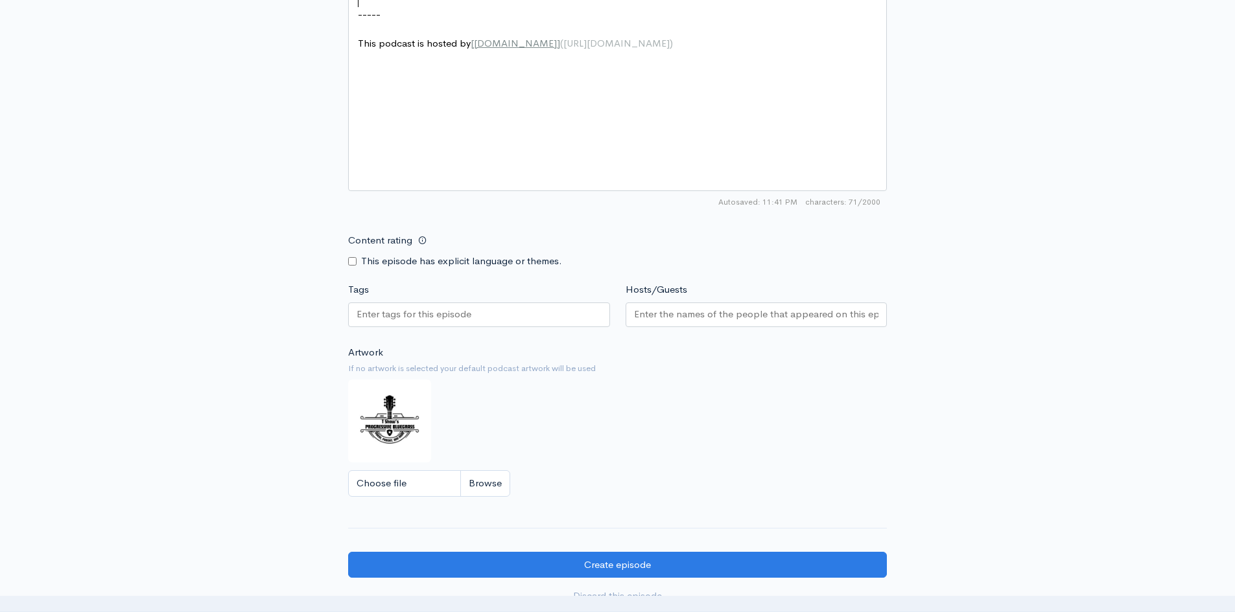
click at [638, 314] on input "Hosts/Guests" at bounding box center [756, 314] width 245 height 15
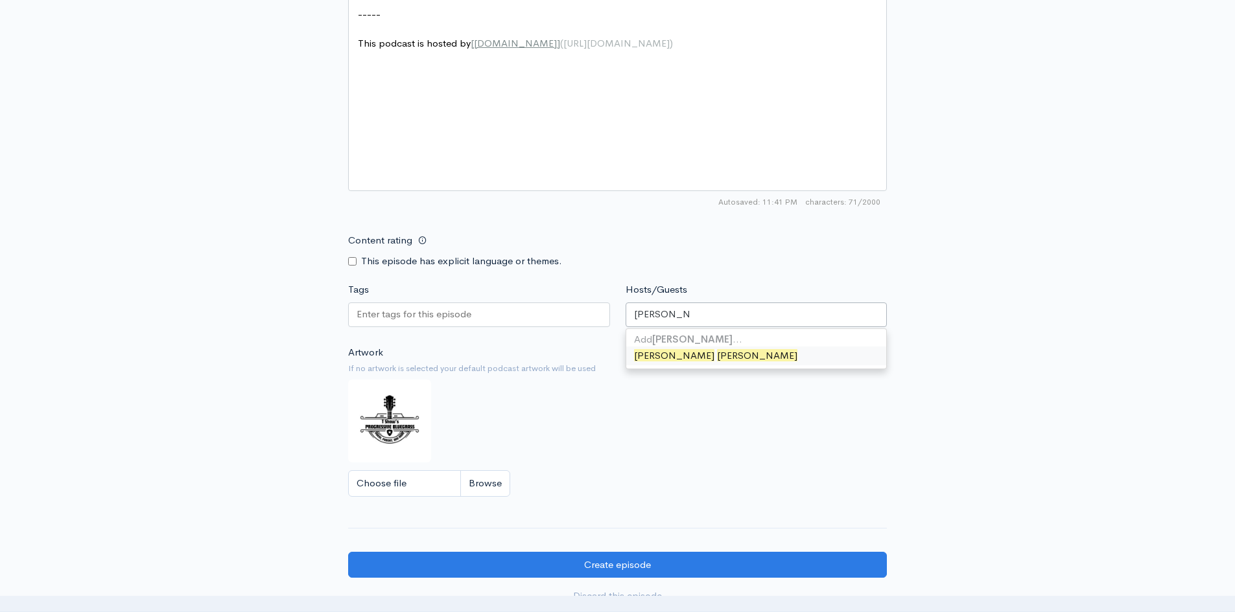
type input "[PERSON_NAME]"
click at [518, 312] on div at bounding box center [479, 315] width 262 height 25
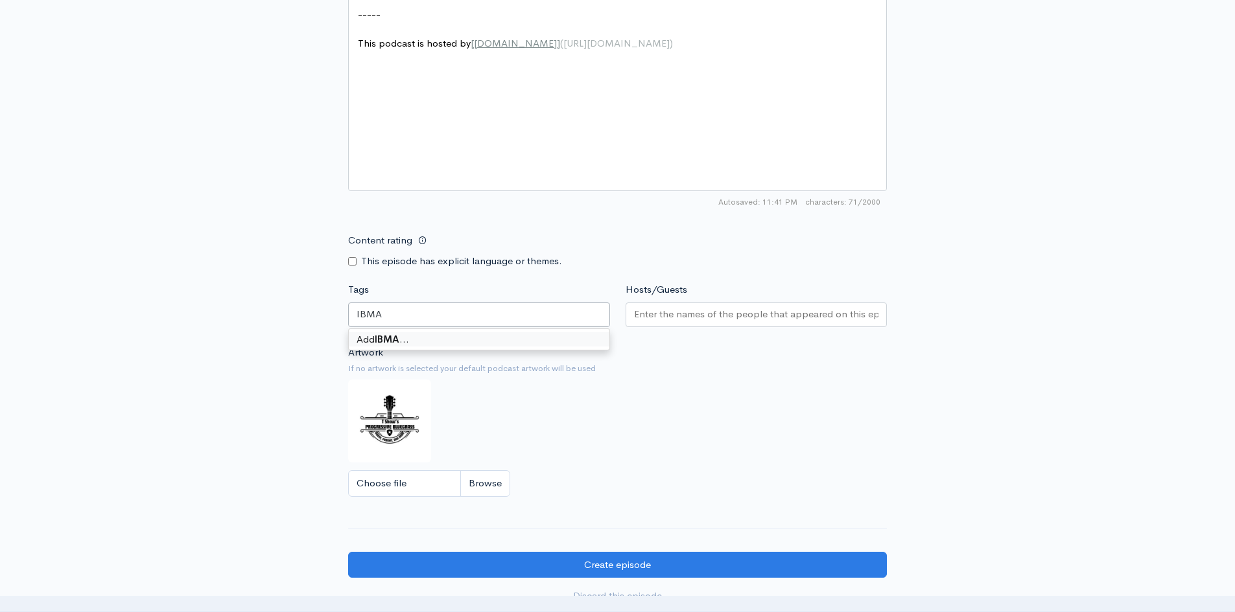
scroll to position [959, 0]
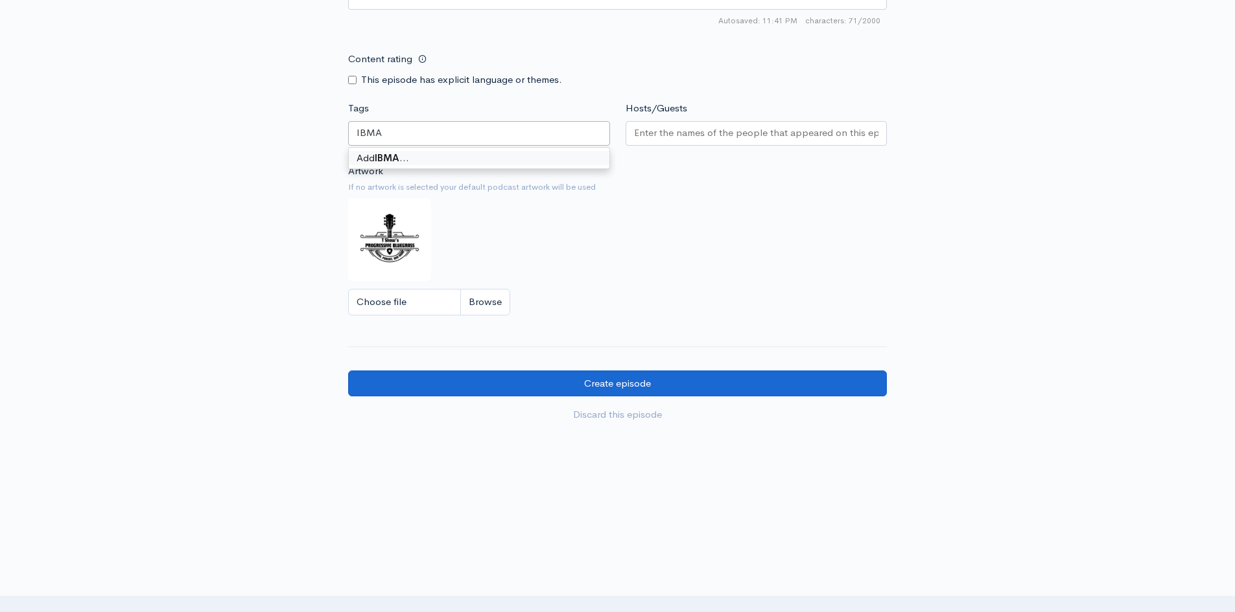
type input "IBMA"
click at [640, 382] on input "Create episode" at bounding box center [617, 384] width 539 height 27
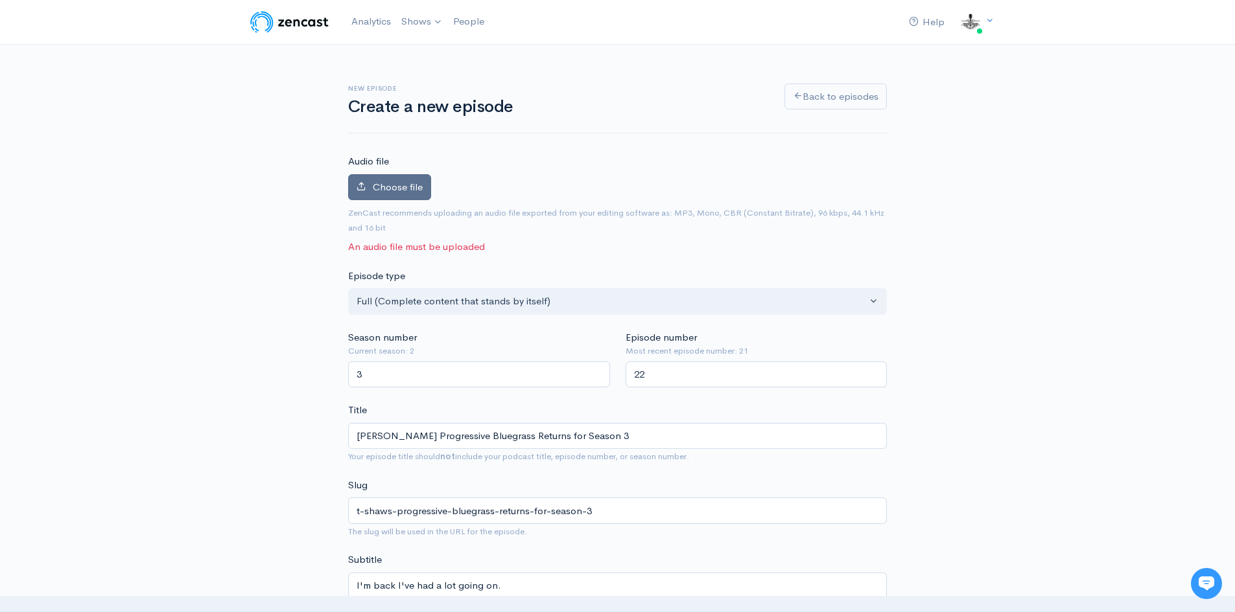
click at [395, 189] on span "Choose file" at bounding box center [398, 187] width 50 height 12
click at [0, 0] on input "Choose file" at bounding box center [0, 0] width 0 height 0
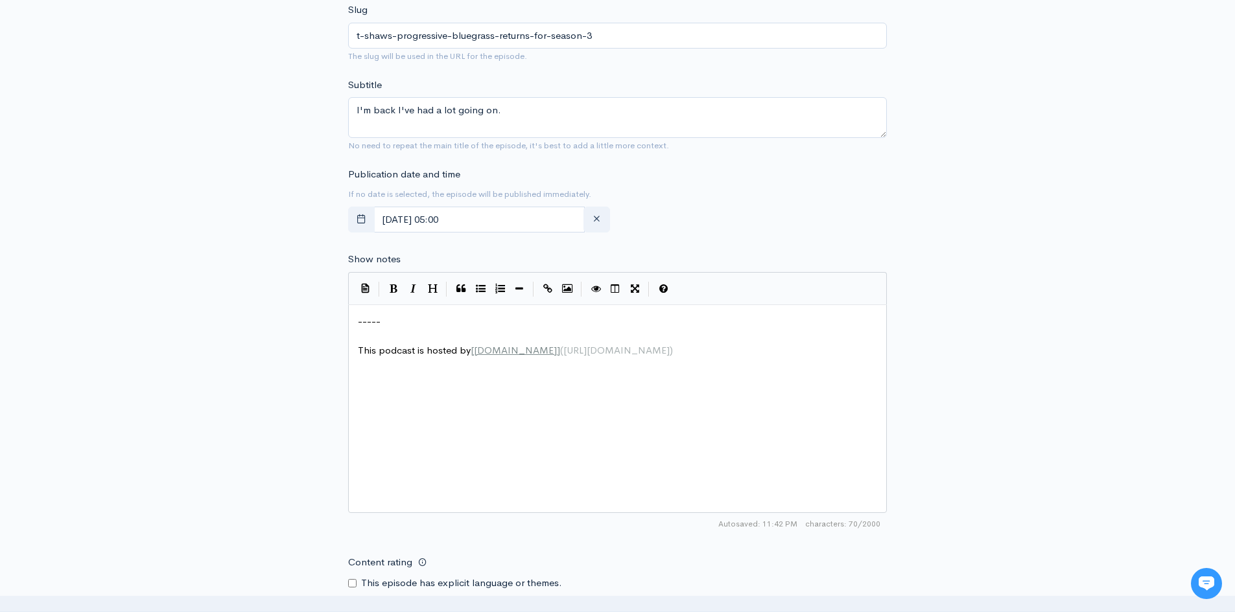
scroll to position [1022, 0]
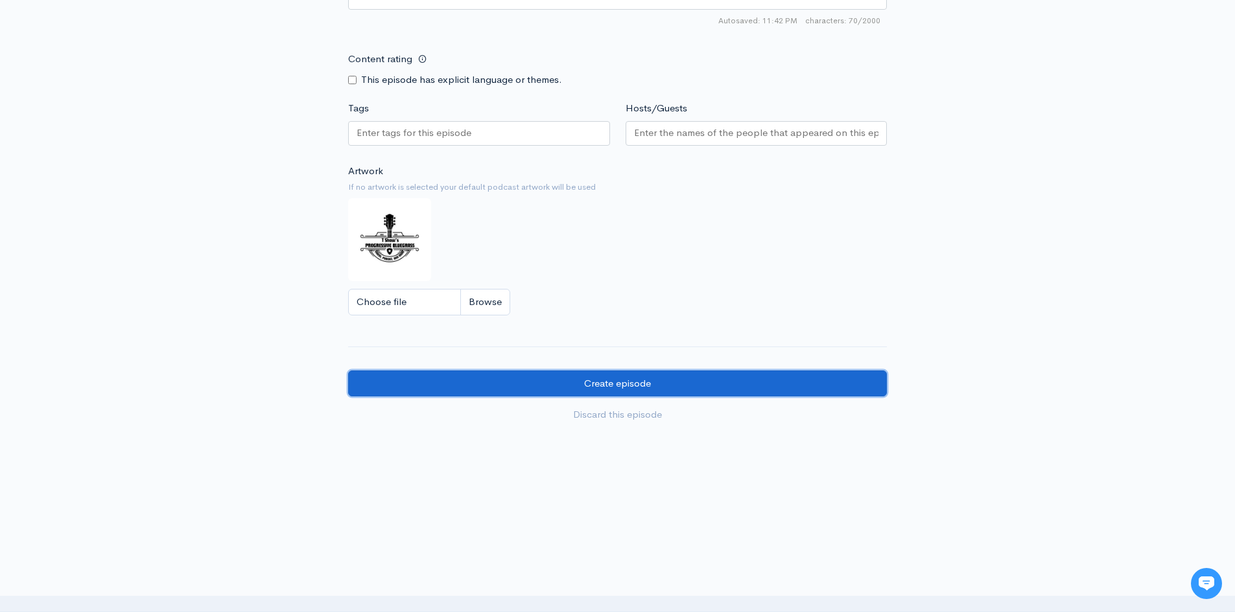
click at [596, 384] on input "Create episode" at bounding box center [617, 384] width 539 height 27
